Goal: Complete application form: Complete application form

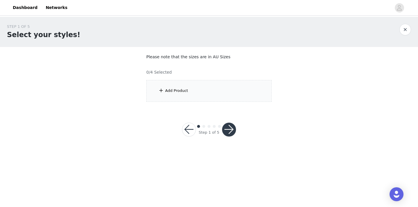
click at [208, 96] on div "Add Product" at bounding box center [208, 91] width 125 height 22
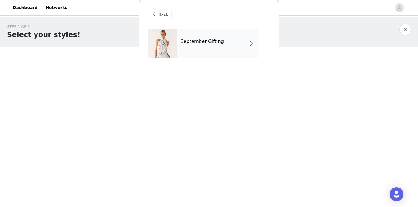
click at [217, 46] on div "September Gifting" at bounding box center [217, 43] width 81 height 29
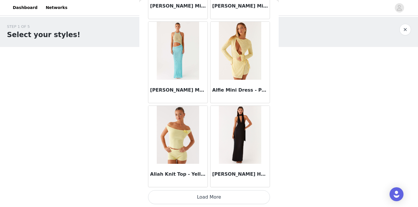
scroll to position [681, 0]
click at [207, 199] on button "Load More" at bounding box center [209, 198] width 122 height 14
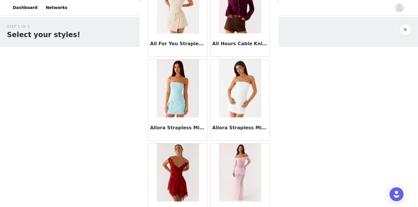
scroll to position [1264, 0]
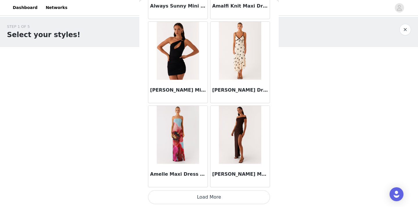
click at [233, 196] on button "Load More" at bounding box center [209, 198] width 122 height 14
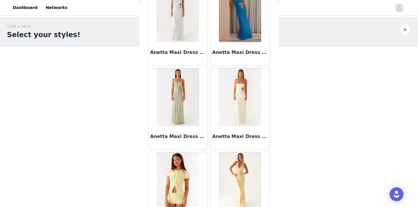
scroll to position [2241, 0]
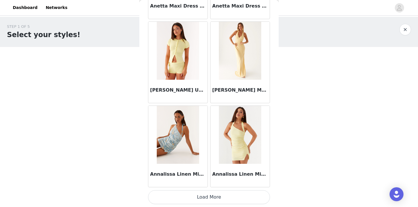
click at [233, 196] on button "Load More" at bounding box center [209, 198] width 122 height 14
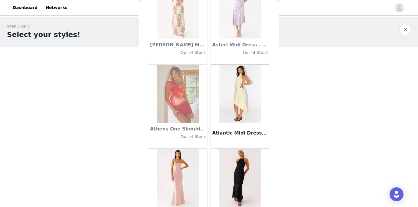
scroll to position [3175, 0]
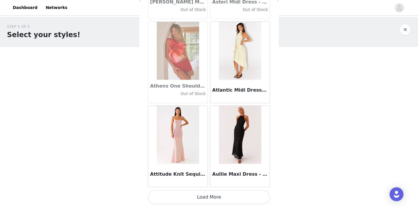
click at [210, 196] on button "Load More" at bounding box center [209, 198] width 122 height 14
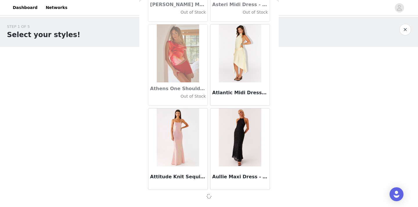
scroll to position [3206, 0]
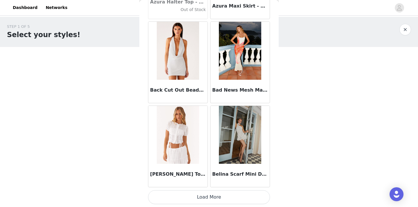
click at [222, 198] on button "Load More" at bounding box center [209, 198] width 122 height 14
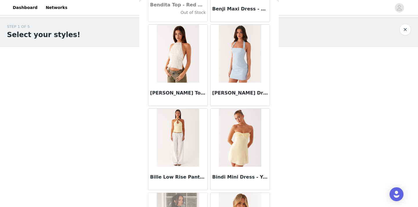
scroll to position [4555, 0]
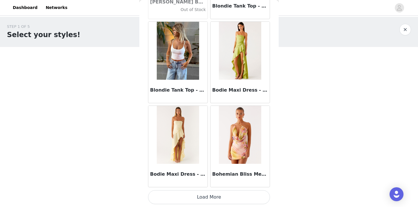
click at [222, 198] on button "Load More" at bounding box center [209, 198] width 122 height 14
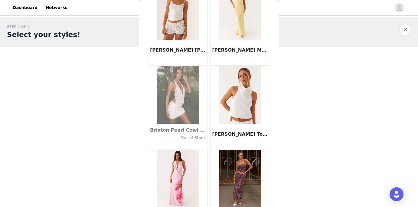
scroll to position [5445, 0]
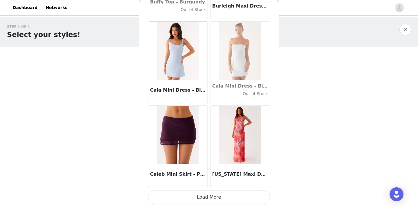
click at [220, 198] on button "Load More" at bounding box center [209, 198] width 122 height 14
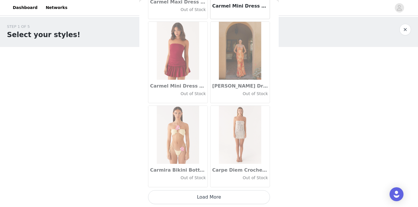
scroll to position [6578, 0]
click at [224, 197] on button "Load More" at bounding box center [209, 198] width 122 height 14
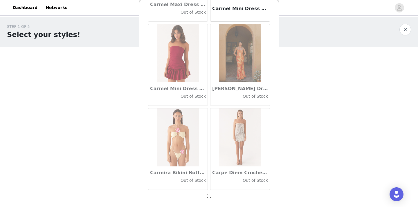
scroll to position [6576, 0]
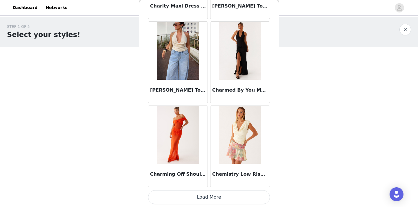
click at [214, 198] on button "Load More" at bounding box center [209, 198] width 122 height 14
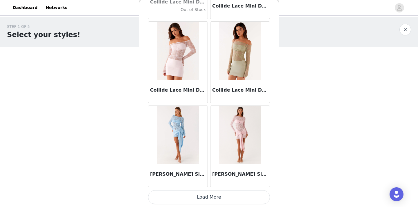
scroll to position [8263, 0]
click at [214, 198] on button "Load More" at bounding box center [209, 198] width 122 height 14
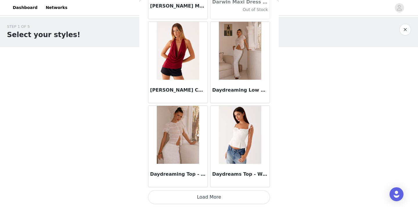
scroll to position [0, 0]
click at [227, 198] on button "Load More" at bounding box center [209, 198] width 122 height 14
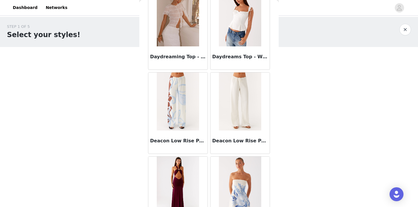
scroll to position [9224, 0]
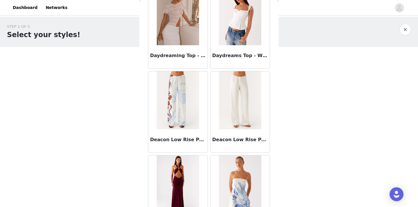
click at [242, 111] on img at bounding box center [240, 100] width 42 height 58
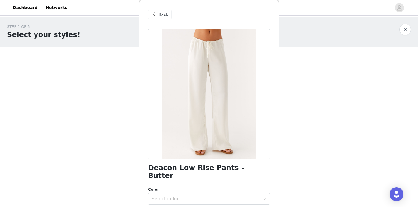
scroll to position [16, 0]
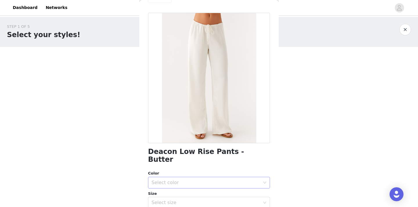
click at [243, 180] on div "Select color" at bounding box center [206, 183] width 109 height 6
click at [221, 186] on li "Butter" at bounding box center [209, 185] width 122 height 9
click at [227, 200] on div "Select size" at bounding box center [206, 203] width 109 height 6
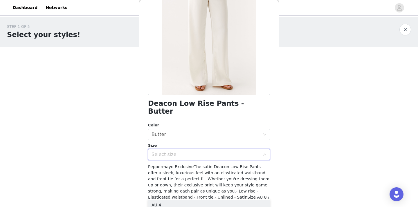
scroll to position [65, 0]
click at [202, 149] on div "Select size" at bounding box center [207, 153] width 111 height 11
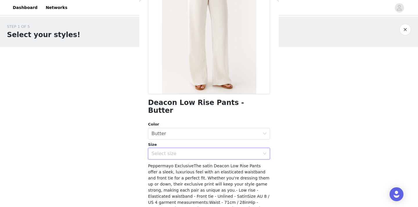
click at [266, 148] on div "Select size" at bounding box center [209, 154] width 122 height 12
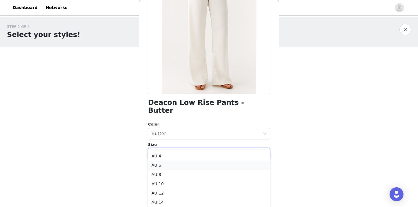
click at [214, 165] on li "AU 6" at bounding box center [209, 165] width 122 height 9
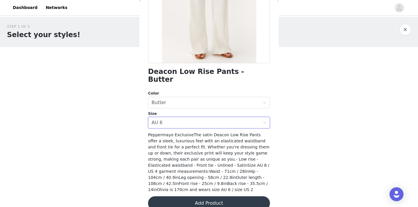
scroll to position [96, 0]
click at [237, 197] on button "Add Product" at bounding box center [209, 204] width 122 height 14
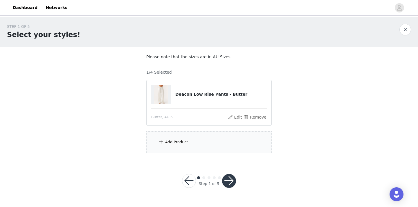
click at [212, 138] on div "Add Product" at bounding box center [208, 143] width 125 height 22
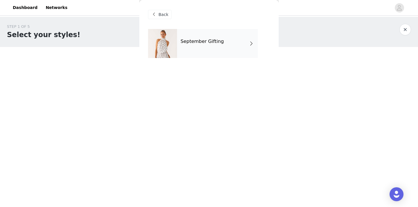
click at [234, 47] on div "September Gifting" at bounding box center [217, 43] width 81 height 29
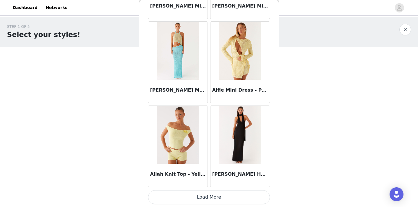
click at [222, 200] on button "Load More" at bounding box center [209, 198] width 122 height 14
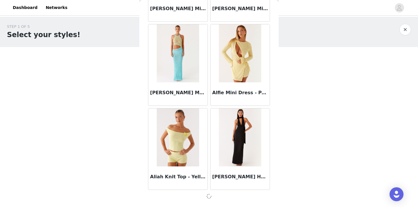
scroll to position [679, 0]
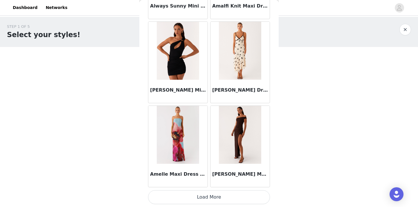
click at [222, 200] on button "Load More" at bounding box center [209, 198] width 122 height 14
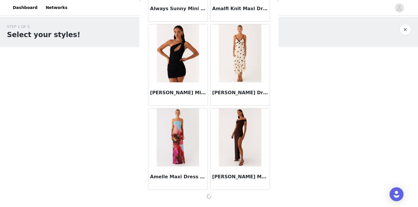
scroll to position [1521, 0]
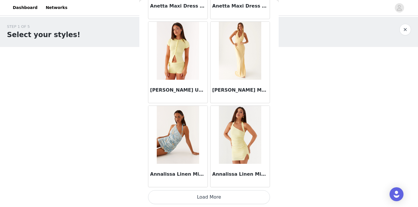
click at [223, 200] on button "Load More" at bounding box center [209, 198] width 122 height 14
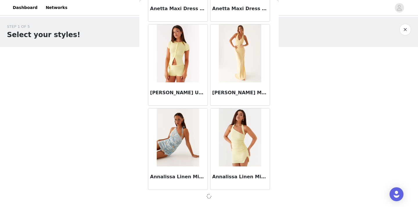
scroll to position [2364, 0]
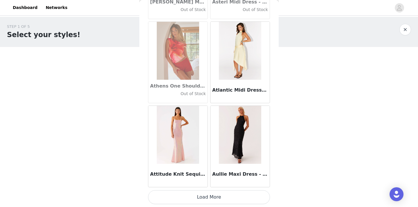
click at [222, 197] on button "Load More" at bounding box center [209, 198] width 122 height 14
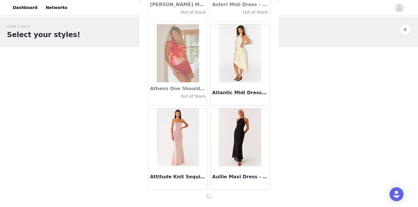
scroll to position [3206, 0]
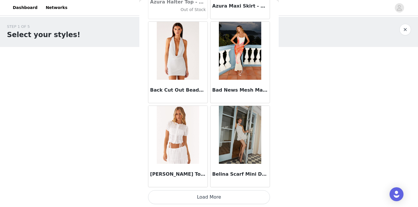
click at [222, 197] on button "Load More" at bounding box center [209, 198] width 122 height 14
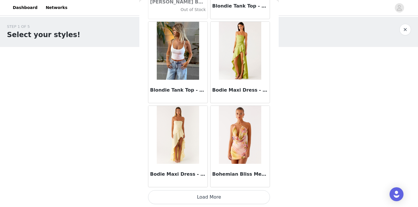
click at [222, 197] on button "Load More" at bounding box center [209, 198] width 122 height 14
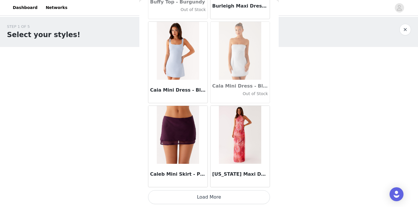
click at [222, 197] on button "Load More" at bounding box center [209, 198] width 122 height 14
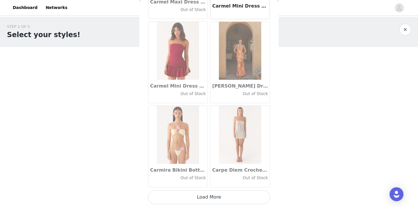
click at [222, 197] on button "Load More" at bounding box center [209, 198] width 122 height 14
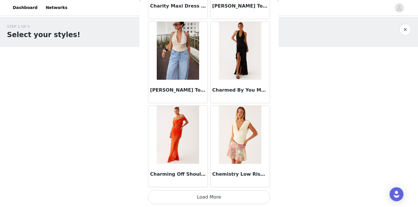
click at [222, 197] on button "Load More" at bounding box center [209, 198] width 122 height 14
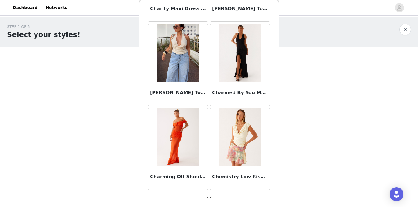
scroll to position [7418, 0]
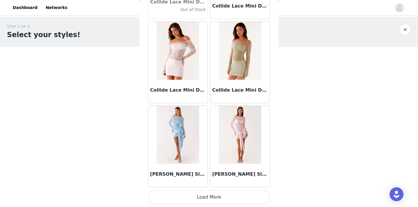
click at [222, 197] on button "Load More" at bounding box center [209, 198] width 122 height 14
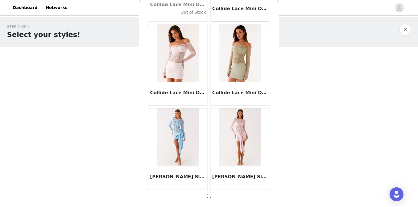
scroll to position [8261, 0]
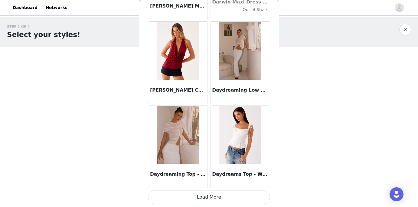
click at [222, 197] on button "Load More" at bounding box center [209, 198] width 122 height 14
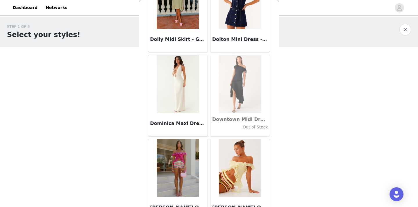
scroll to position [9900, 0]
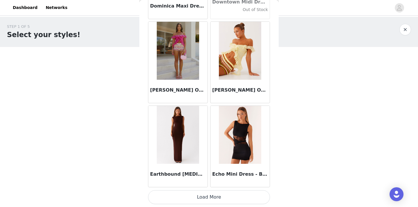
click at [222, 197] on button "Load More" at bounding box center [209, 198] width 122 height 14
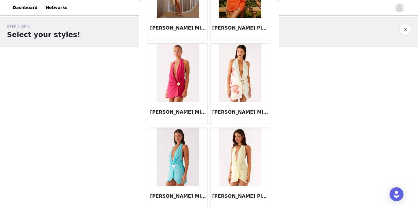
scroll to position [10770, 0]
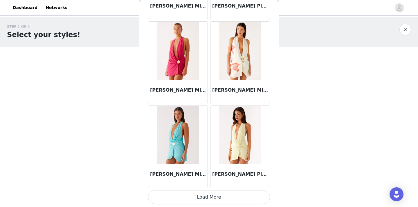
click at [222, 196] on button "Load More" at bounding box center [209, 198] width 122 height 14
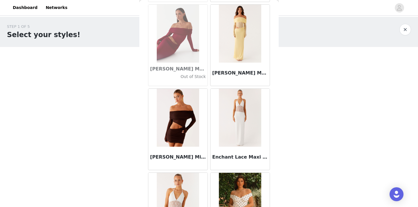
scroll to position [11398, 0]
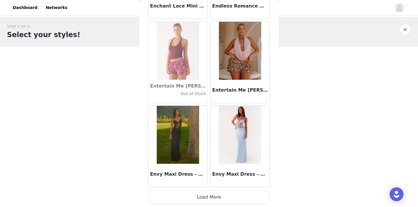
click at [216, 200] on button "Load More" at bounding box center [209, 198] width 122 height 14
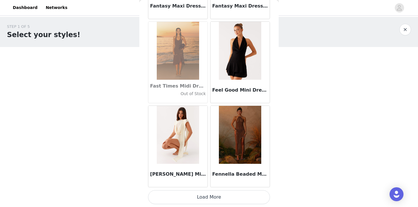
scroll to position [12475, 0]
click at [221, 195] on button "Load More" at bounding box center [209, 198] width 122 height 14
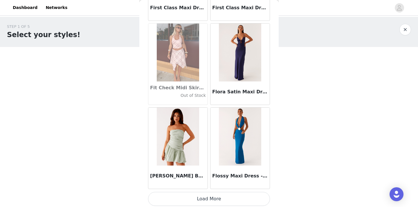
scroll to position [13316, 0]
click at [220, 200] on button "Load More" at bounding box center [209, 199] width 122 height 14
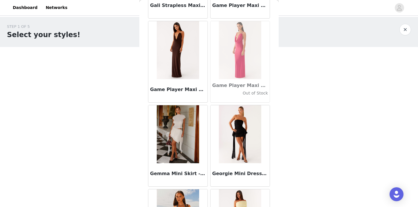
scroll to position [13921, 0]
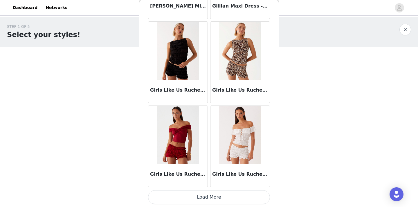
click at [220, 199] on button "Load More" at bounding box center [209, 198] width 122 height 14
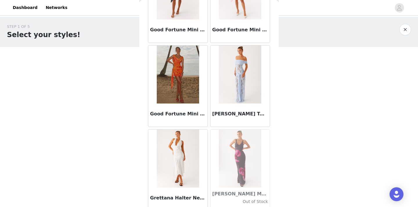
scroll to position [14558, 0]
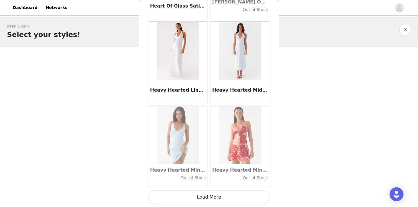
click at [211, 198] on button "Load More" at bounding box center [209, 198] width 122 height 14
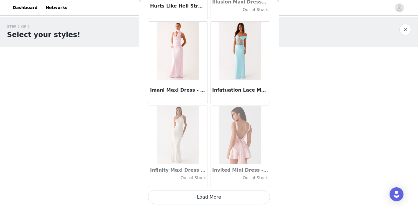
scroll to position [15845, 0]
click at [211, 198] on button "Load More" at bounding box center [209, 198] width 122 height 14
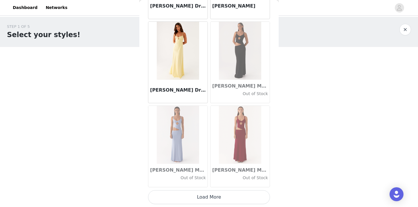
click at [210, 199] on button "Load More" at bounding box center [209, 198] width 122 height 14
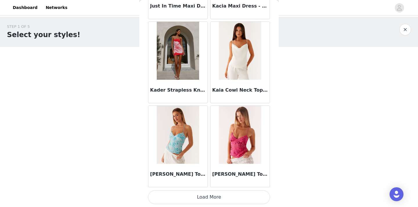
scroll to position [17530, 0]
click at [218, 202] on button "Load More" at bounding box center [209, 198] width 122 height 14
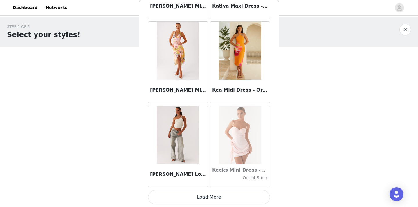
scroll to position [18372, 0]
click at [216, 198] on button "Load More" at bounding box center [209, 198] width 122 height 14
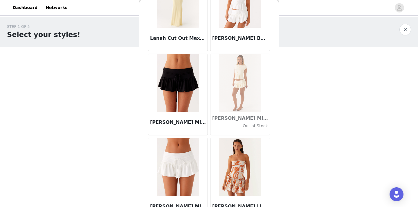
scroll to position [19182, 0]
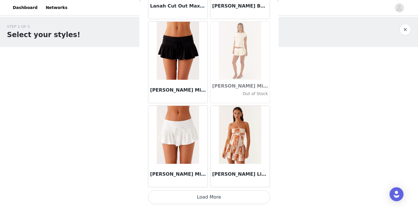
click at [216, 198] on button "Load More" at bounding box center [209, 198] width 122 height 14
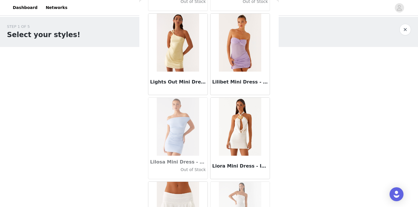
scroll to position [20051, 0]
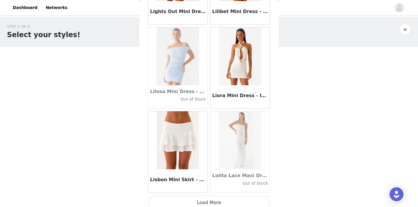
click at [216, 201] on button "Load More" at bounding box center [209, 203] width 122 height 14
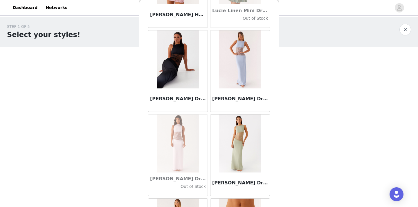
scroll to position [20722, 0]
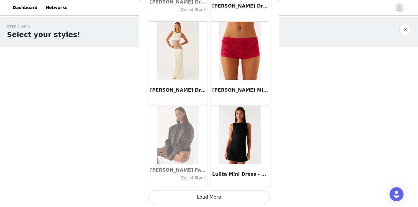
click at [216, 201] on button "Load More" at bounding box center [209, 198] width 122 height 14
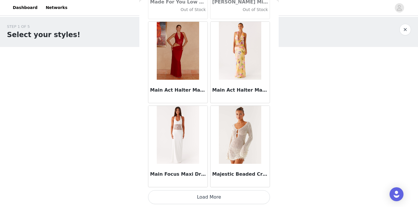
scroll to position [21742, 0]
click at [212, 198] on button "Load More" at bounding box center [209, 198] width 122 height 14
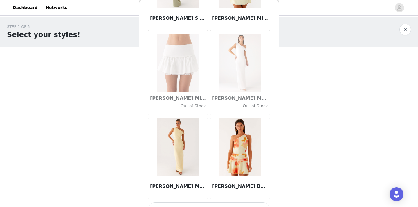
scroll to position [22575, 0]
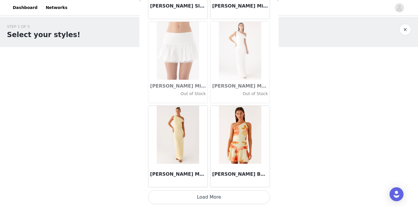
click at [210, 200] on button "Load More" at bounding box center [209, 198] width 122 height 14
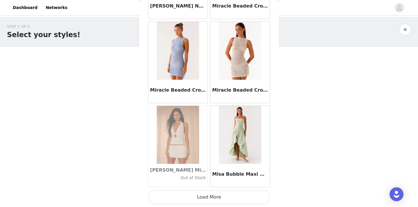
scroll to position [23426, 0]
click at [213, 193] on button "Load More" at bounding box center [209, 198] width 122 height 14
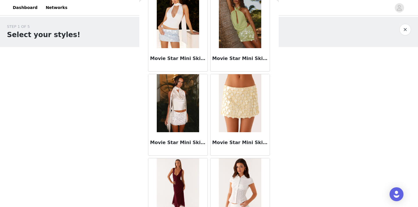
scroll to position [24131, 0]
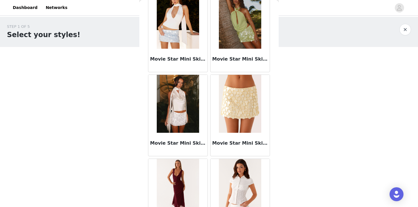
click at [176, 118] on img at bounding box center [178, 104] width 42 height 58
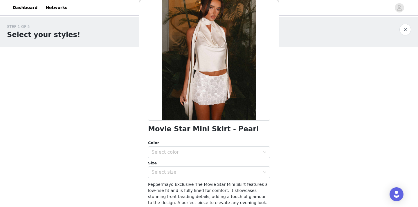
scroll to position [47, 0]
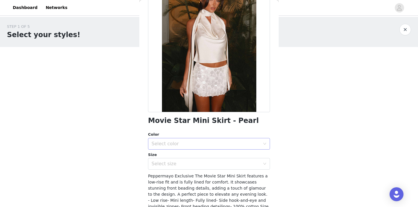
click at [225, 143] on div "Select color" at bounding box center [206, 144] width 109 height 6
click at [216, 151] on li "Pearl" at bounding box center [209, 154] width 122 height 9
click at [214, 161] on div "Select size" at bounding box center [206, 164] width 109 height 6
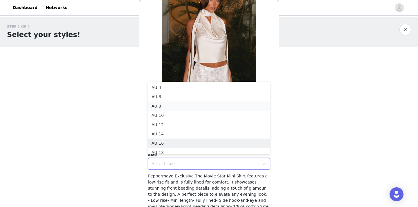
scroll to position [3, 0]
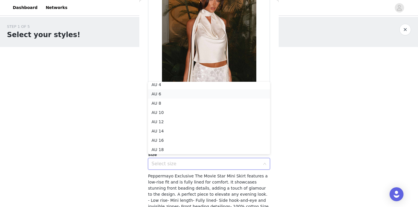
click at [187, 93] on li "AU 6" at bounding box center [209, 93] width 122 height 9
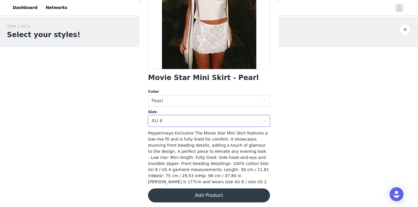
scroll to position [90, 0]
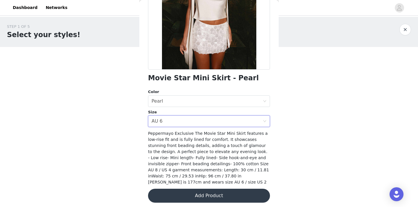
click at [202, 194] on button "Add Product" at bounding box center [209, 196] width 122 height 14
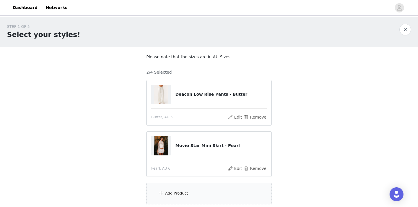
click at [180, 197] on div "Add Product" at bounding box center [208, 194] width 125 height 22
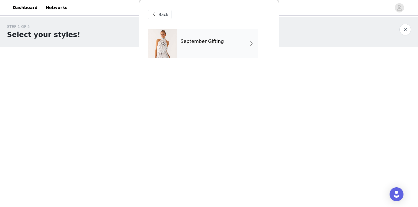
click at [212, 50] on div "September Gifting" at bounding box center [217, 43] width 81 height 29
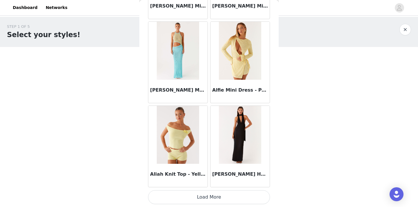
click at [224, 196] on button "Load More" at bounding box center [209, 198] width 122 height 14
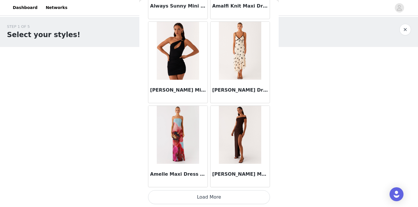
click at [221, 198] on button "Load More" at bounding box center [209, 198] width 122 height 14
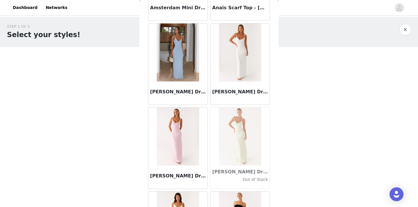
scroll to position [1858, 0]
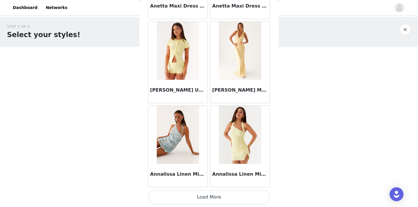
click at [221, 198] on button "Load More" at bounding box center [209, 198] width 122 height 14
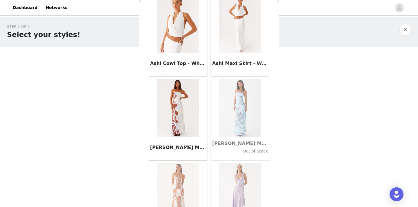
scroll to position [2982, 0]
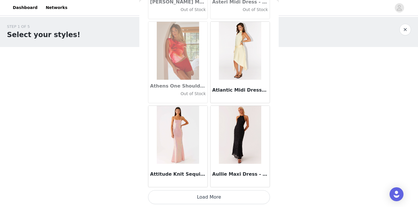
click at [221, 198] on button "Load More" at bounding box center [209, 198] width 122 height 14
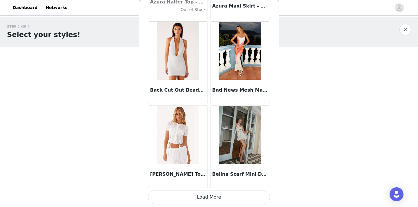
click at [221, 198] on button "Load More" at bounding box center [209, 198] width 122 height 14
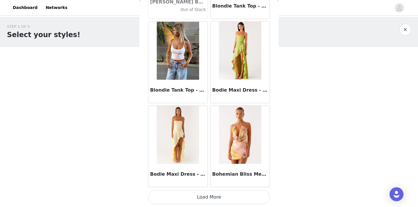
scroll to position [4894, 0]
click at [221, 198] on button "Load More" at bounding box center [209, 198] width 122 height 14
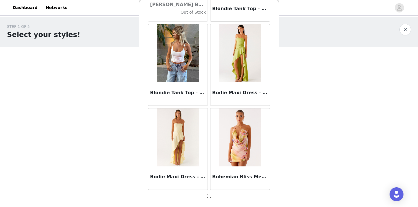
scroll to position [4891, 0]
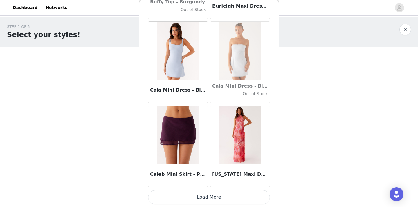
click at [221, 198] on button "Load More" at bounding box center [209, 198] width 122 height 14
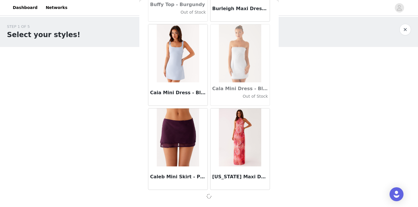
scroll to position [5733, 0]
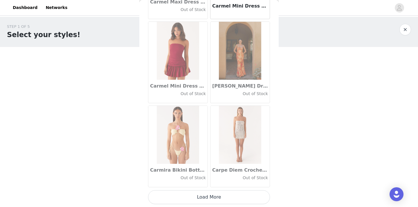
click at [221, 198] on button "Load More" at bounding box center [209, 198] width 122 height 14
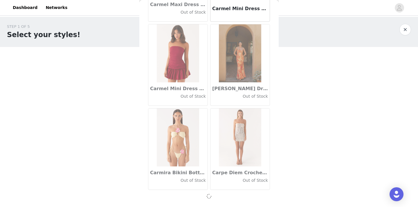
scroll to position [6576, 0]
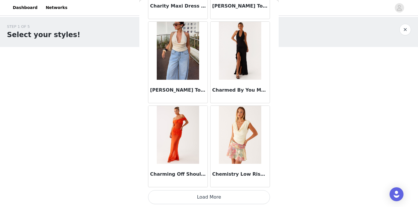
click at [221, 198] on button "Load More" at bounding box center [209, 198] width 122 height 14
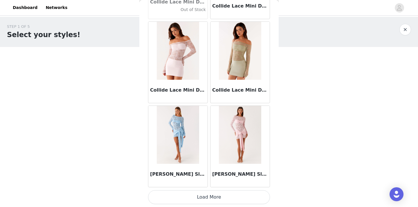
click at [221, 198] on button "Load More" at bounding box center [209, 198] width 122 height 14
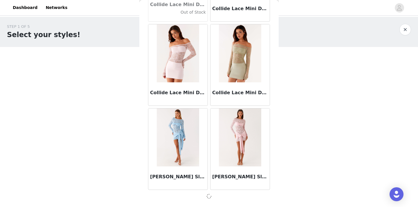
scroll to position [8261, 0]
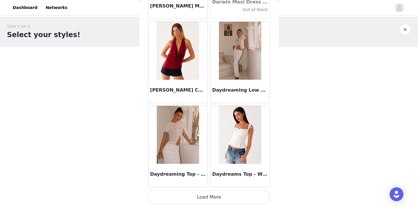
click at [221, 198] on button "Load More" at bounding box center [209, 198] width 122 height 14
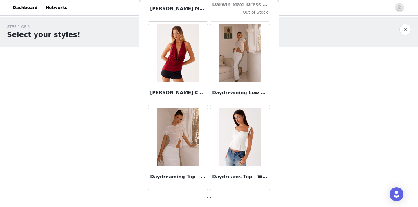
scroll to position [9103, 0]
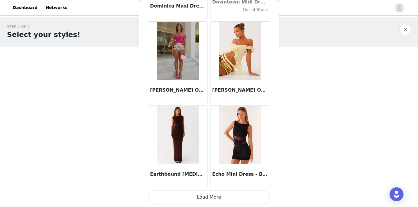
click at [221, 198] on button "Load More" at bounding box center [209, 198] width 122 height 14
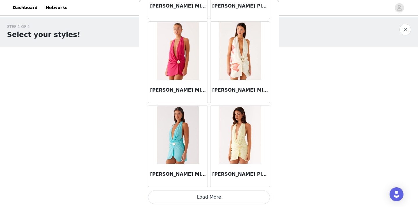
click at [221, 198] on button "Load More" at bounding box center [209, 198] width 122 height 14
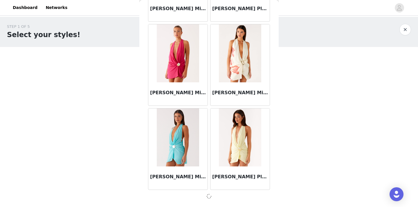
scroll to position [10788, 0]
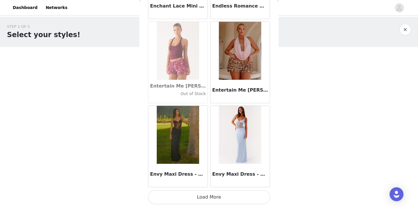
click at [221, 198] on button "Load More" at bounding box center [209, 198] width 122 height 14
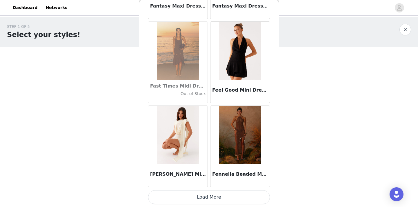
click at [221, 198] on button "Load More" at bounding box center [209, 198] width 122 height 14
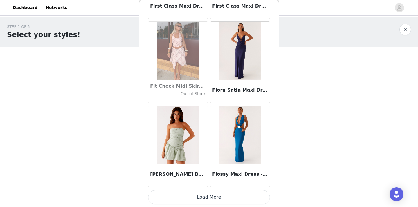
click at [202, 196] on button "Load More" at bounding box center [209, 198] width 122 height 14
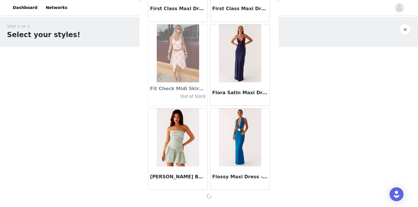
scroll to position [13315, 0]
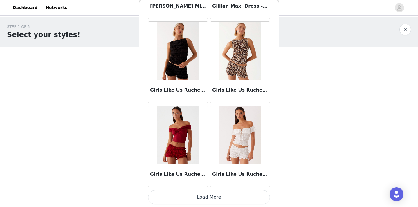
click at [201, 197] on button "Load More" at bounding box center [209, 198] width 122 height 14
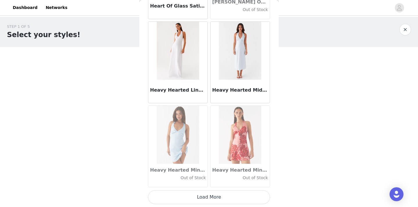
click at [198, 193] on button "Load More" at bounding box center [209, 198] width 122 height 14
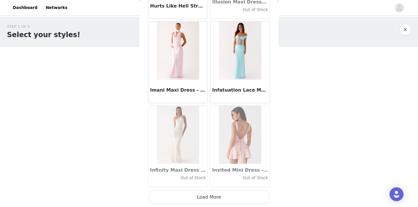
click at [212, 196] on button "Load More" at bounding box center [209, 198] width 122 height 14
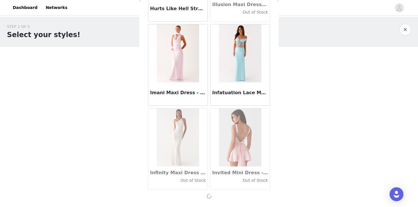
scroll to position [15842, 0]
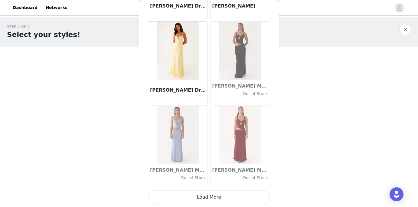
click at [210, 198] on button "Load More" at bounding box center [209, 198] width 122 height 14
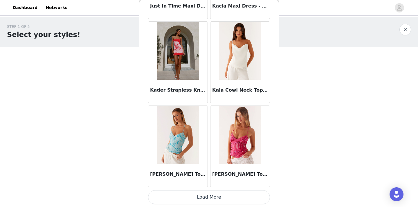
click at [210, 198] on button "Load More" at bounding box center [209, 198] width 122 height 14
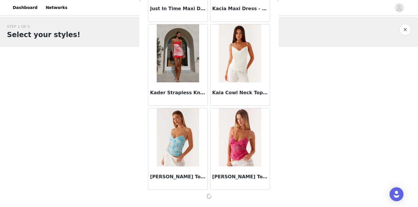
scroll to position [17527, 0]
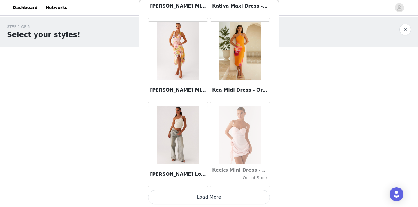
click at [210, 198] on button "Load More" at bounding box center [209, 198] width 122 height 14
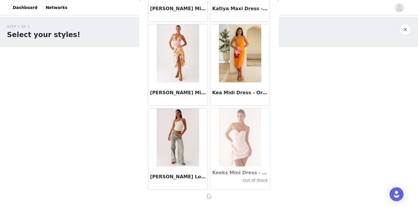
scroll to position [18369, 0]
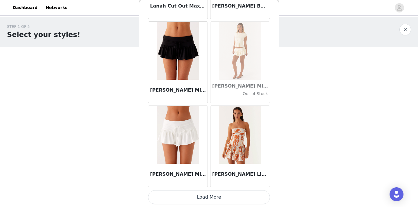
click at [210, 198] on button "Load More" at bounding box center [209, 198] width 122 height 14
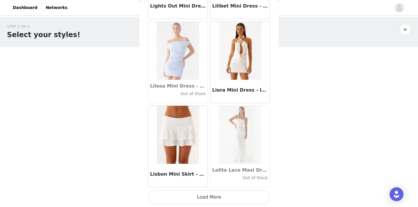
click at [210, 198] on button "Load More" at bounding box center [209, 198] width 122 height 14
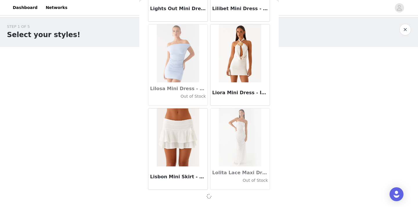
scroll to position [20054, 0]
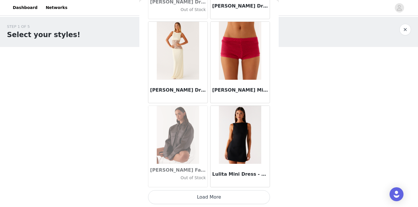
click at [210, 198] on button "Load More" at bounding box center [209, 198] width 122 height 14
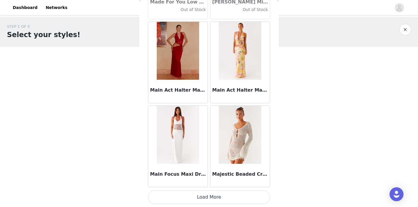
scroll to position [21742, 0]
click at [210, 198] on button "Load More" at bounding box center [209, 198] width 122 height 14
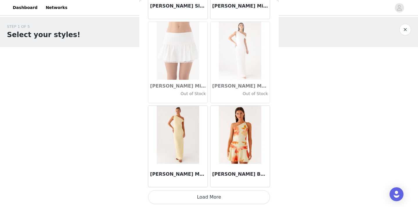
click at [210, 193] on button "Load More" at bounding box center [209, 198] width 122 height 14
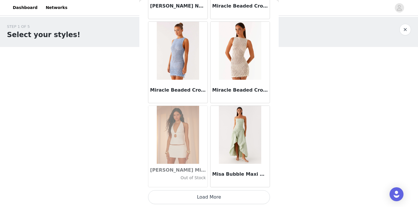
scroll to position [23426, 0]
click at [210, 193] on button "Load More" at bounding box center [209, 198] width 122 height 14
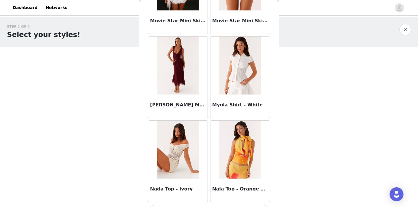
scroll to position [24255, 0]
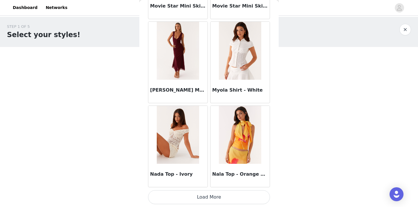
click at [209, 196] on button "Load More" at bounding box center [209, 198] width 122 height 14
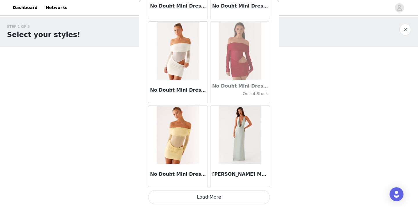
scroll to position [25111, 0]
click at [213, 200] on button "Load More" at bounding box center [209, 198] width 122 height 14
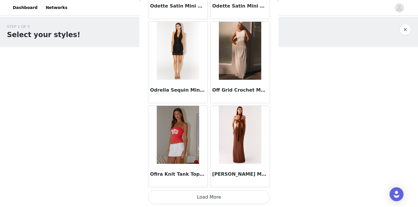
scroll to position [25954, 0]
click at [213, 200] on button "Load More" at bounding box center [209, 198] width 122 height 14
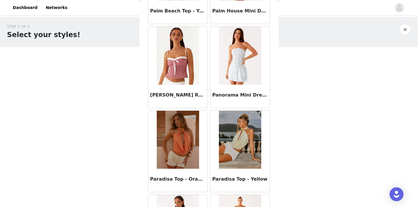
scroll to position [26624, 0]
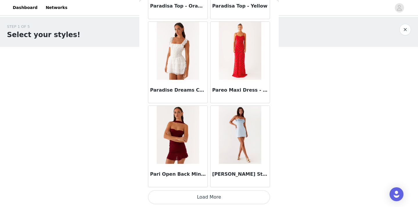
click at [211, 199] on button "Load More" at bounding box center [209, 198] width 122 height 14
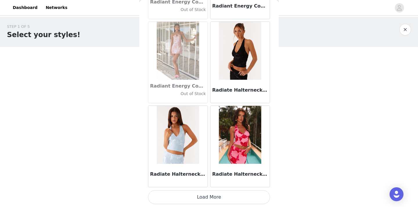
scroll to position [27638, 0]
click at [211, 198] on button "Load More" at bounding box center [209, 198] width 122 height 14
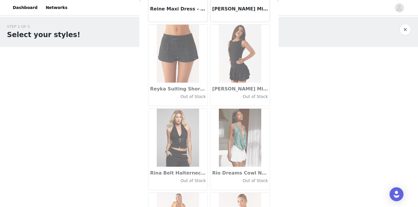
scroll to position [28429, 0]
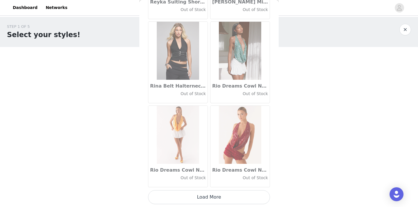
click at [211, 198] on button "Load More" at bounding box center [209, 198] width 122 height 14
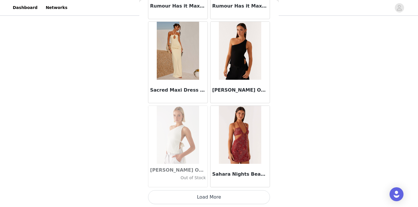
scroll to position [29323, 0]
click at [203, 196] on button "Load More" at bounding box center [209, 198] width 122 height 14
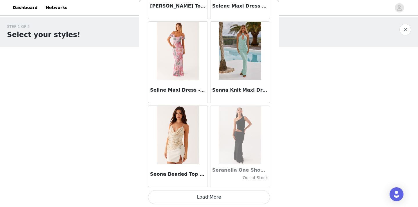
scroll to position [30166, 0]
click at [218, 196] on button "Load More" at bounding box center [209, 198] width 122 height 14
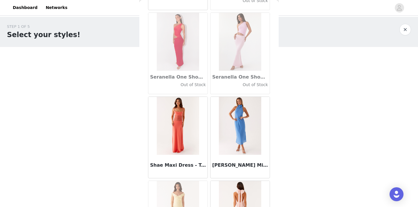
scroll to position [30344, 0]
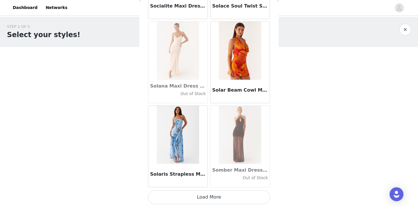
click at [218, 196] on button "Load More" at bounding box center [209, 198] width 122 height 14
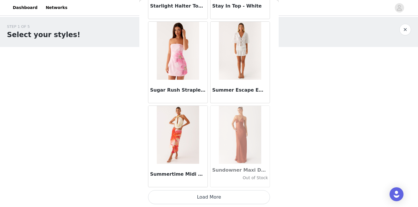
scroll to position [31850, 0]
click at [218, 196] on button "Load More" at bounding box center [209, 198] width 122 height 14
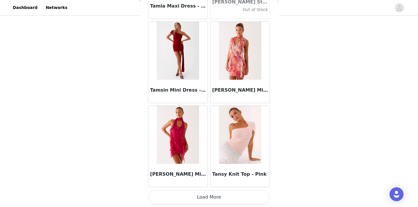
scroll to position [46, 0]
click at [218, 196] on button "Load More" at bounding box center [209, 198] width 122 height 14
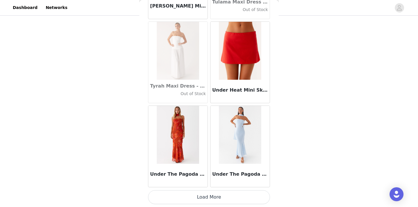
scroll to position [33535, 0]
click at [202, 200] on button "Load More" at bounding box center [209, 198] width 122 height 14
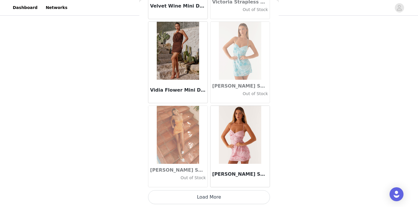
scroll to position [34378, 0]
click at [205, 200] on button "Load More" at bounding box center [209, 198] width 122 height 14
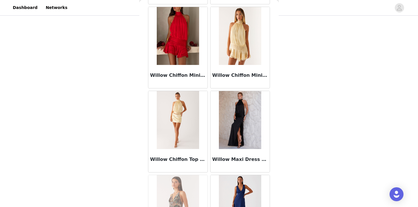
scroll to position [35151, 0]
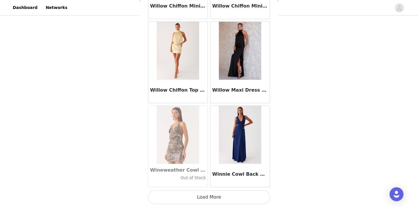
click at [205, 200] on button "Load More" at bounding box center [209, 198] width 122 height 14
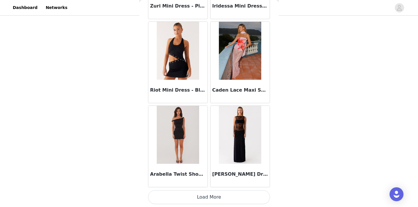
scroll to position [36062, 0]
click at [205, 200] on button "Load More" at bounding box center [209, 198] width 122 height 14
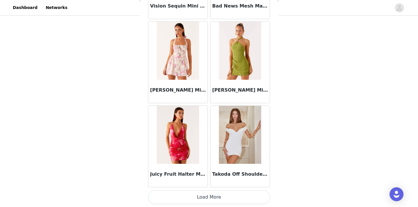
scroll to position [36905, 0]
click at [205, 200] on button "Load More" at bounding box center [209, 198] width 122 height 14
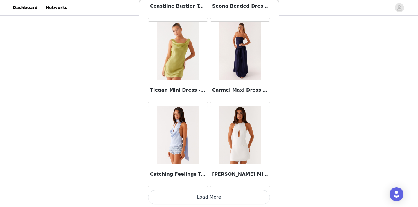
scroll to position [37747, 0]
click at [221, 200] on button "Load More" at bounding box center [209, 198] width 122 height 14
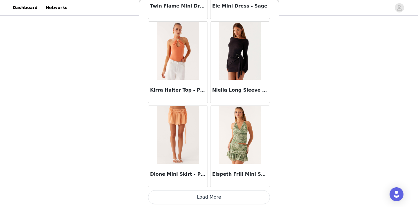
scroll to position [46, 0]
click at [208, 199] on button "Load More" at bounding box center [209, 198] width 122 height 14
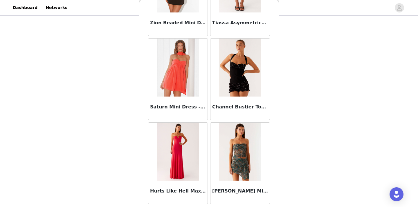
scroll to position [39417, 0]
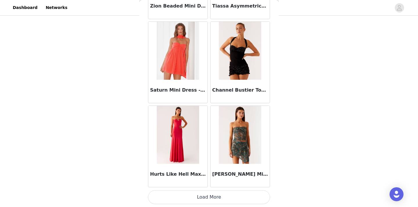
click at [208, 199] on button "Load More" at bounding box center [209, 198] width 122 height 14
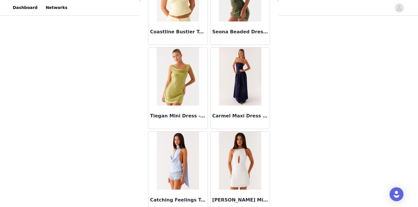
scroll to position [37764, 0]
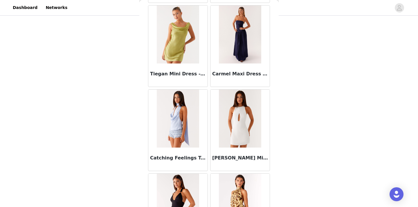
click at [180, 126] on img at bounding box center [178, 119] width 42 height 58
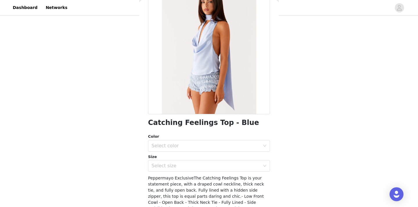
scroll to position [49, 0]
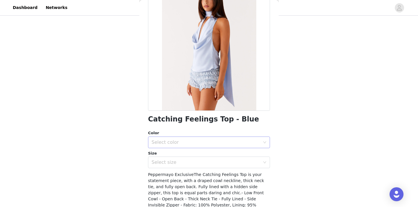
click at [175, 142] on div "Select color" at bounding box center [206, 143] width 109 height 6
click at [173, 151] on li "Blue" at bounding box center [209, 152] width 122 height 9
click at [175, 160] on div "Select size" at bounding box center [206, 163] width 109 height 6
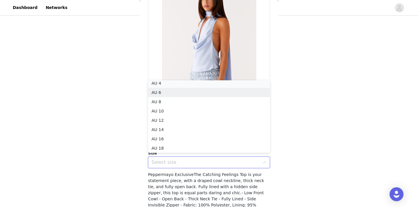
scroll to position [1, 0]
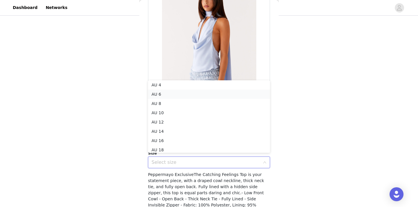
click at [177, 96] on li "AU 6" at bounding box center [209, 94] width 122 height 9
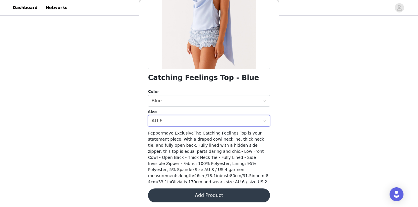
scroll to position [90, 0]
click at [213, 195] on button "Add Product" at bounding box center [209, 196] width 122 height 14
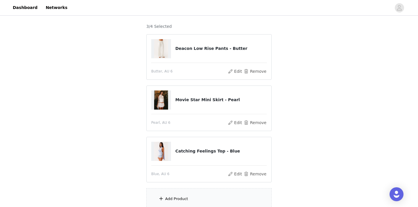
click at [213, 195] on div "Add Product" at bounding box center [208, 200] width 125 height 22
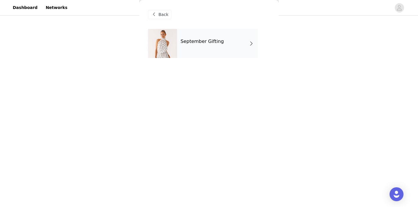
click at [225, 46] on div "September Gifting" at bounding box center [217, 43] width 81 height 29
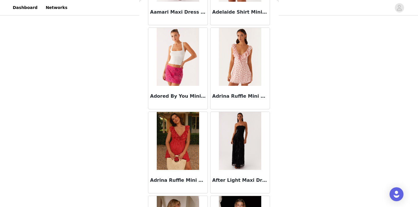
scroll to position [94, 0]
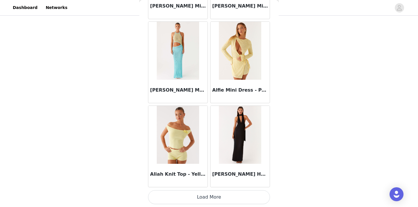
click at [206, 200] on button "Load More" at bounding box center [209, 198] width 122 height 14
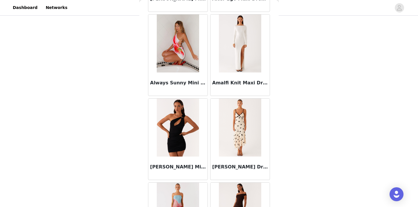
scroll to position [1465, 0]
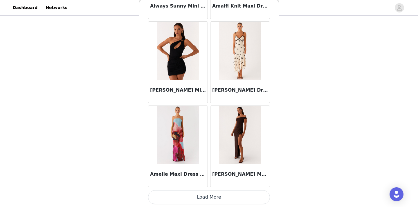
click at [208, 198] on button "Load More" at bounding box center [209, 198] width 122 height 14
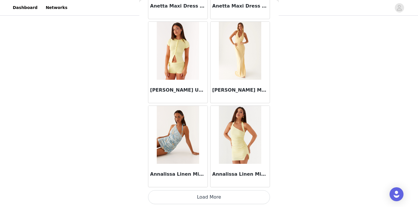
scroll to position [2366, 0]
click at [210, 198] on button "Load More" at bounding box center [209, 198] width 122 height 14
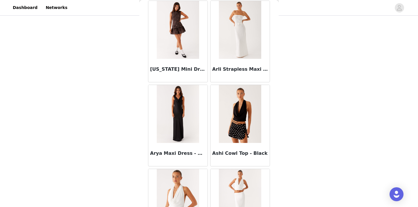
scroll to position [2809, 0]
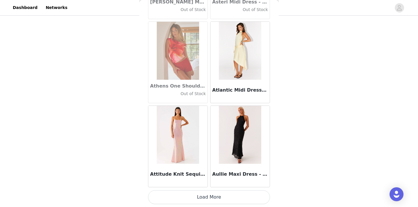
click at [210, 198] on button "Load More" at bounding box center [209, 198] width 122 height 14
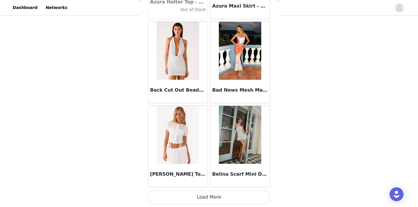
scroll to position [51, 0]
click at [207, 199] on button "Load More" at bounding box center [209, 198] width 122 height 14
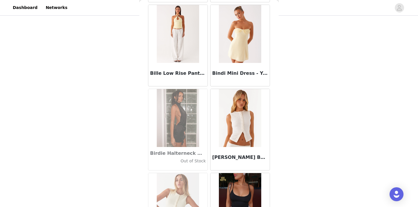
scroll to position [4658, 0]
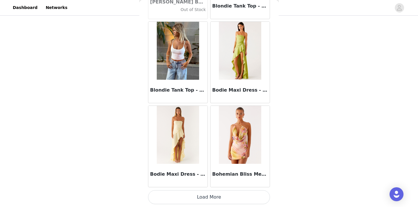
click at [204, 199] on button "Load More" at bounding box center [209, 198] width 122 height 14
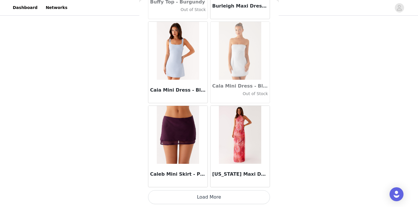
scroll to position [97, 0]
click at [211, 202] on button "Load More" at bounding box center [209, 198] width 122 height 14
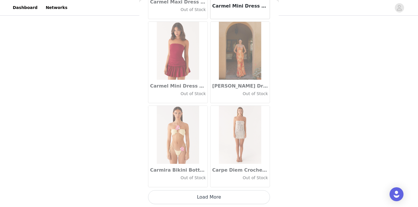
scroll to position [6578, 0]
click at [211, 202] on button "Load More" at bounding box center [209, 198] width 122 height 14
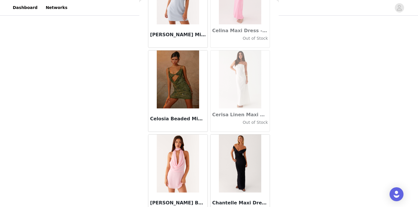
scroll to position [7079, 0]
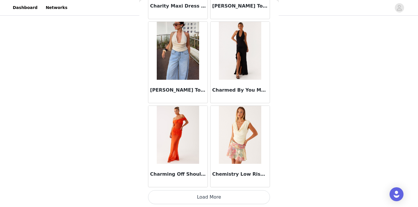
click at [213, 196] on button "Load More" at bounding box center [209, 198] width 122 height 14
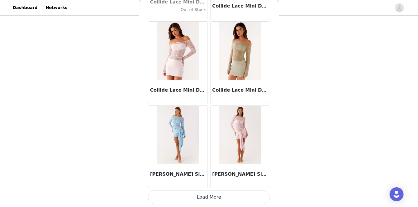
scroll to position [8263, 0]
click at [216, 199] on button "Load More" at bounding box center [209, 198] width 122 height 14
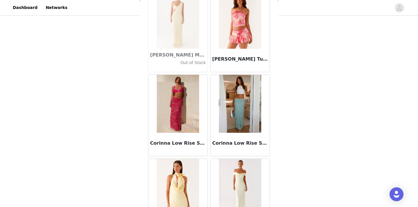
scroll to position [8469, 0]
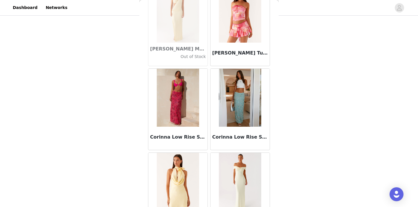
click at [247, 114] on img at bounding box center [240, 98] width 42 height 58
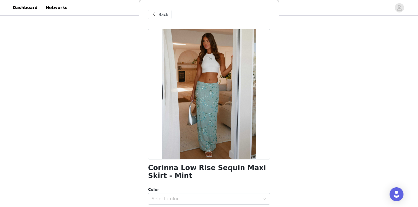
scroll to position [97, 0]
click at [160, 14] on span "Back" at bounding box center [164, 15] width 10 height 6
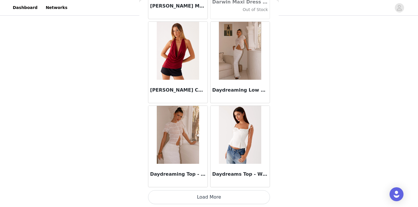
scroll to position [9106, 0]
click at [215, 199] on button "Load More" at bounding box center [209, 198] width 122 height 14
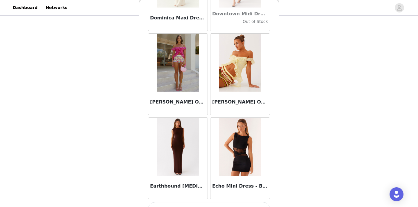
scroll to position [9946, 0]
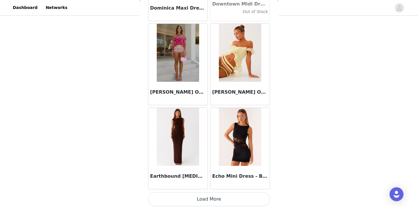
click at [215, 199] on button "Load More" at bounding box center [209, 200] width 122 height 14
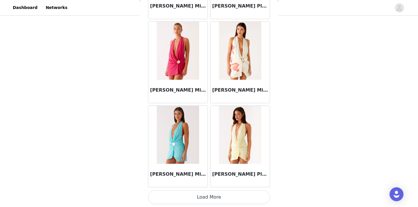
scroll to position [10790, 0]
click at [214, 198] on button "Load More" at bounding box center [209, 198] width 122 height 14
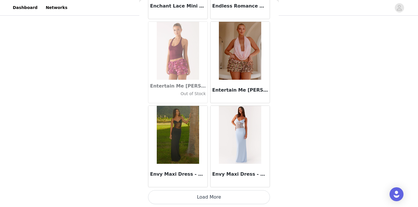
scroll to position [11633, 0]
click at [214, 199] on button "Load More" at bounding box center [209, 198] width 122 height 14
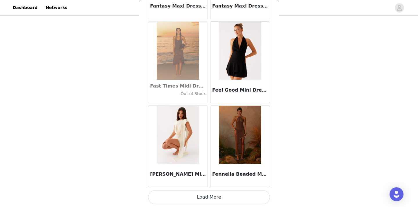
scroll to position [12475, 0]
click at [223, 202] on button "Load More" at bounding box center [209, 198] width 122 height 14
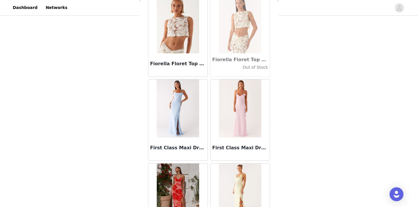
scroll to position [13092, 0]
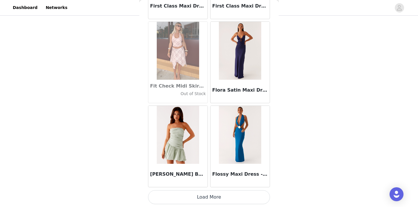
click at [220, 200] on button "Load More" at bounding box center [209, 198] width 122 height 14
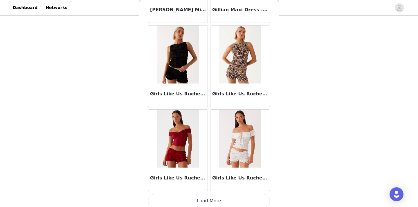
scroll to position [14156, 0]
click at [220, 200] on button "Load More" at bounding box center [209, 202] width 122 height 14
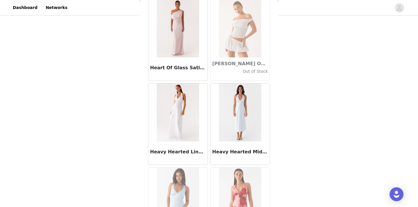
scroll to position [14942, 0]
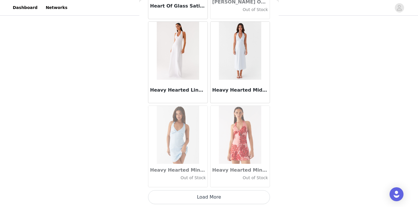
click at [220, 200] on button "Load More" at bounding box center [209, 198] width 122 height 14
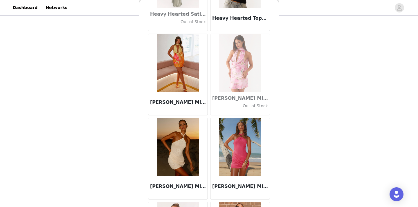
scroll to position [15349, 0]
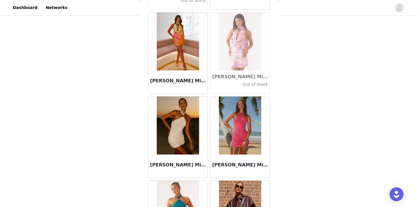
click at [178, 130] on img at bounding box center [178, 126] width 42 height 58
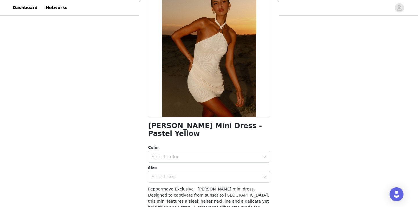
scroll to position [43, 0]
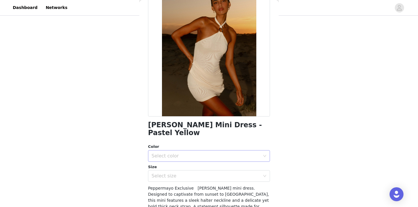
click at [181, 153] on div "Select color" at bounding box center [206, 156] width 109 height 6
click at [174, 157] on li "Pastel Yellow" at bounding box center [209, 158] width 122 height 9
click at [171, 173] on div "Select size" at bounding box center [206, 176] width 109 height 6
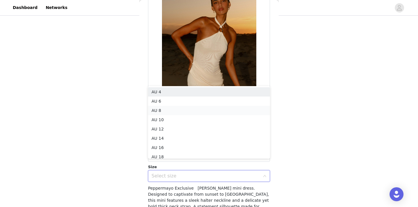
scroll to position [3, 0]
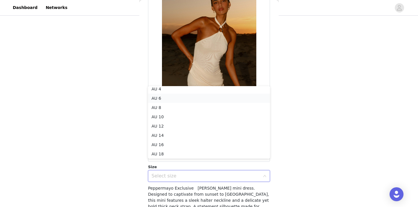
click at [175, 99] on li "AU 6" at bounding box center [209, 98] width 122 height 9
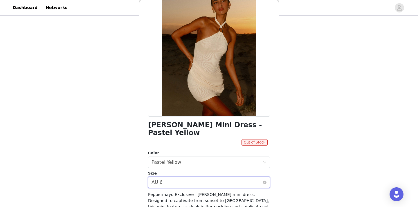
click at [195, 177] on div "Select size AU 6" at bounding box center [207, 182] width 111 height 11
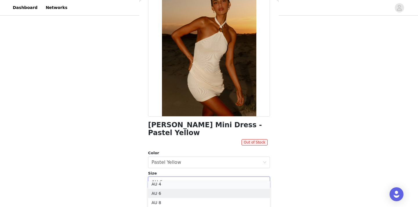
scroll to position [1, 0]
click at [187, 188] on li "AU 4" at bounding box center [209, 186] width 122 height 9
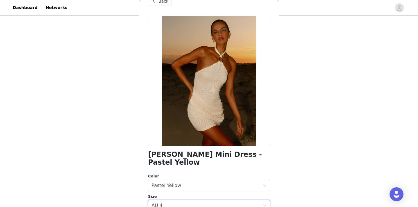
scroll to position [0, 0]
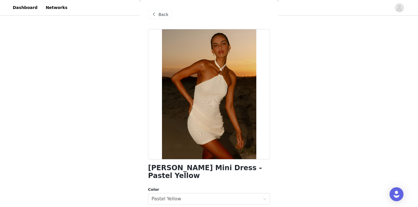
click at [168, 18] on div "Back" at bounding box center [160, 14] width 24 height 9
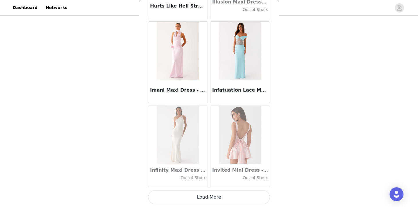
scroll to position [97, 0]
click at [197, 202] on button "Load More" at bounding box center [209, 198] width 122 height 14
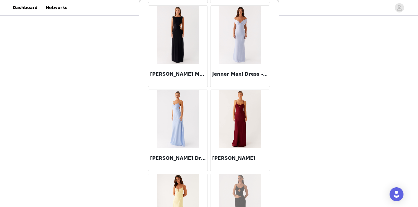
scroll to position [16536, 0]
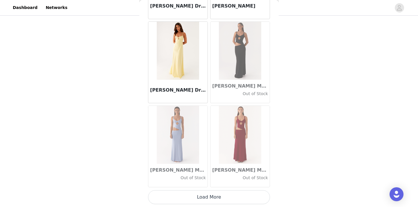
click at [197, 202] on button "Load More" at bounding box center [209, 198] width 122 height 14
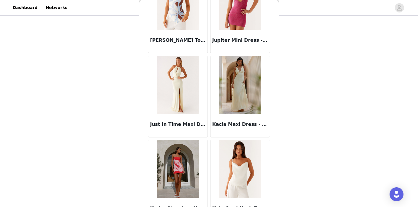
scroll to position [17420, 0]
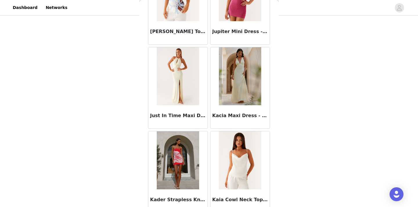
click at [189, 74] on img at bounding box center [178, 76] width 42 height 58
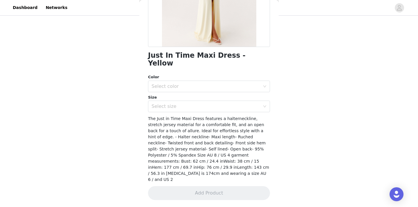
scroll to position [90, 0]
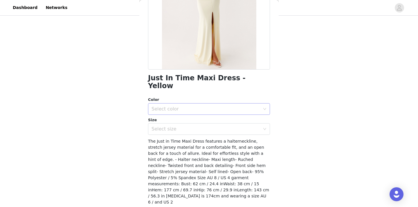
click at [183, 106] on div "Select color" at bounding box center [206, 109] width 109 height 6
click at [177, 109] on li "Yellow" at bounding box center [209, 111] width 122 height 9
click at [171, 126] on div "Select size" at bounding box center [206, 129] width 109 height 6
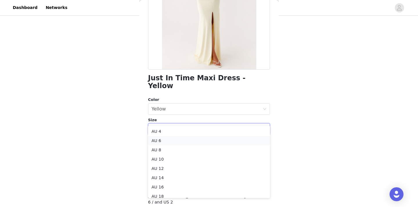
click at [163, 139] on li "AU 6" at bounding box center [209, 140] width 122 height 9
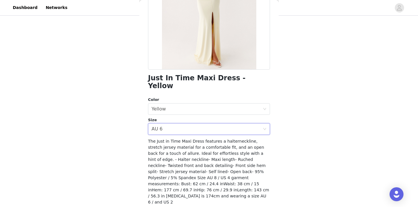
scroll to position [97, 0]
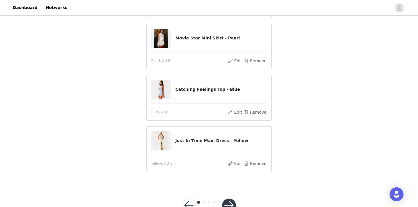
scroll to position [93, 0]
click at [230, 203] on button "button" at bounding box center [229, 205] width 14 height 14
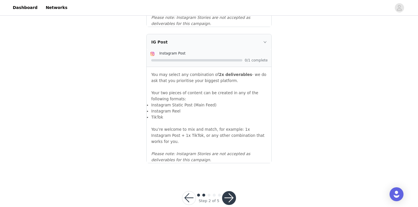
scroll to position [650, 0]
click at [230, 192] on button "button" at bounding box center [229, 199] width 14 height 14
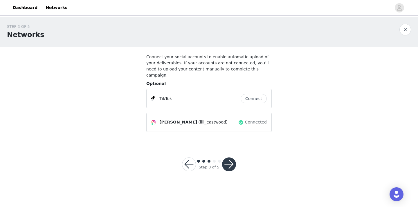
click at [230, 159] on button "button" at bounding box center [229, 165] width 14 height 14
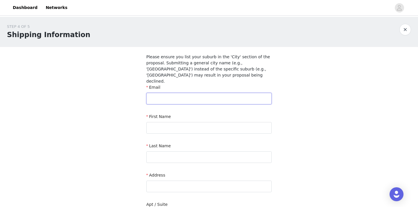
type input "[PERSON_NAME][EMAIL_ADDRESS][PERSON_NAME][DOMAIN_NAME]"
type input "[PERSON_NAME]"
type input "Eastwood"
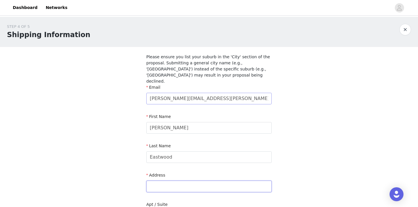
type input "[STREET_ADDRESS]"
type input "Surfers Paradise"
type input "4217"
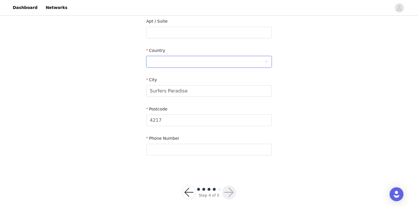
click at [196, 56] on div at bounding box center [207, 61] width 115 height 11
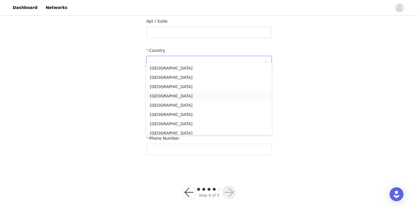
click at [168, 98] on li "[GEOGRAPHIC_DATA]" at bounding box center [208, 96] width 125 height 9
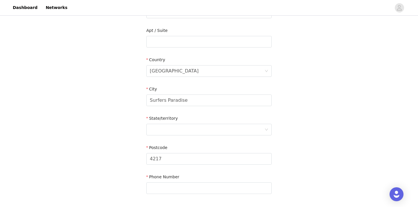
scroll to position [202, 0]
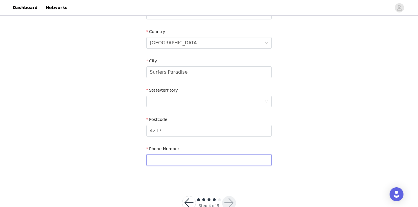
click at [182, 158] on input "text" at bounding box center [208, 161] width 125 height 12
type input "0420535002"
click at [182, 96] on div at bounding box center [207, 101] width 115 height 11
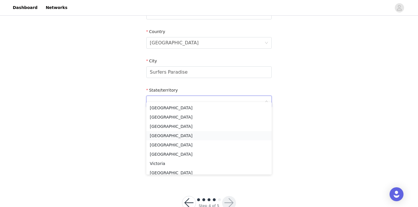
click at [170, 135] on li "[GEOGRAPHIC_DATA]" at bounding box center [208, 135] width 125 height 9
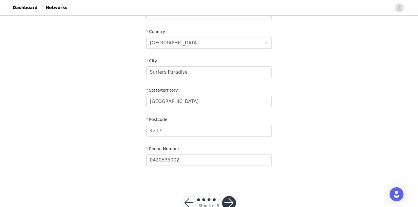
click at [228, 198] on button "button" at bounding box center [229, 203] width 14 height 14
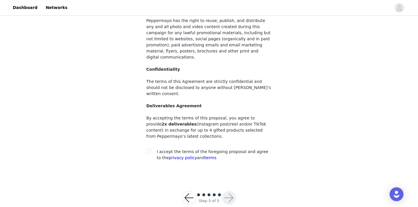
scroll to position [61, 0]
click at [148, 150] on input "checkbox" at bounding box center [148, 152] width 4 height 4
checkbox input "true"
click at [233, 192] on button "button" at bounding box center [229, 199] width 14 height 14
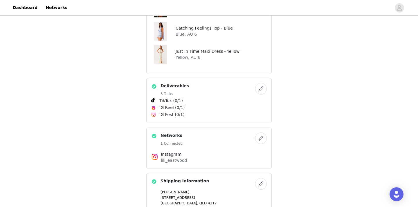
scroll to position [265, 0]
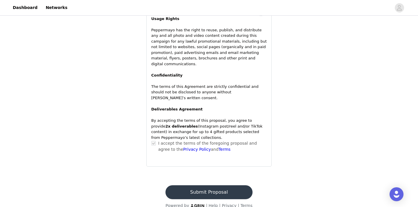
click at [213, 186] on button "Submit Proposal" at bounding box center [209, 193] width 87 height 14
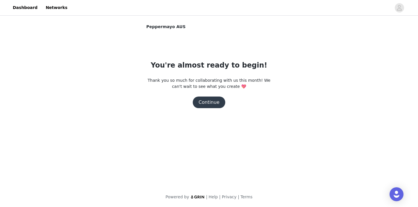
scroll to position [0, 0]
click at [216, 101] on button "Continue" at bounding box center [209, 103] width 33 height 12
